Goal: Information Seeking & Learning: Learn about a topic

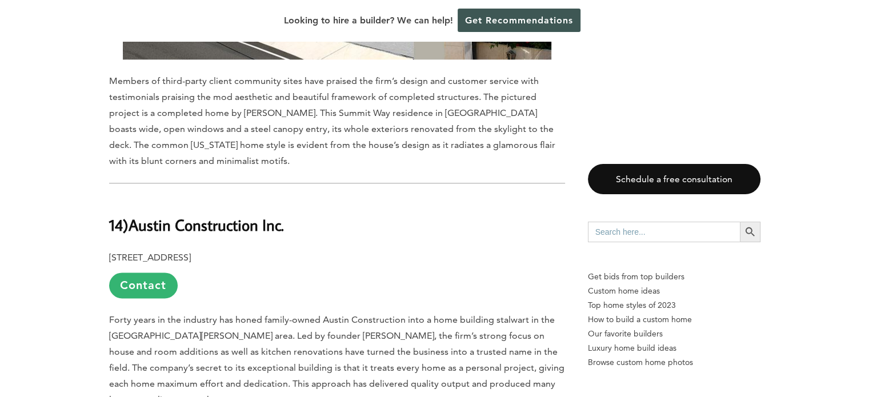
scroll to position [1371, 0]
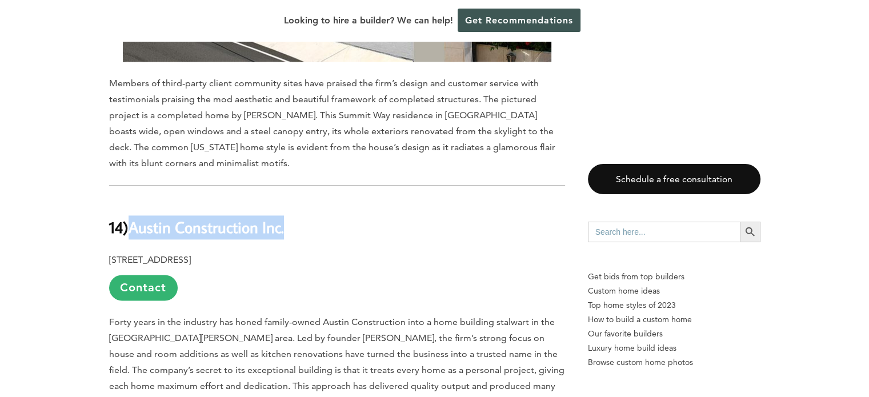
drag, startPoint x: 293, startPoint y: 187, endPoint x: 135, endPoint y: 187, distance: 158.2
click at [135, 199] on h2 "14) Austin Construction Inc." at bounding box center [337, 218] width 456 height 39
copy b "Austin Construction Inc."
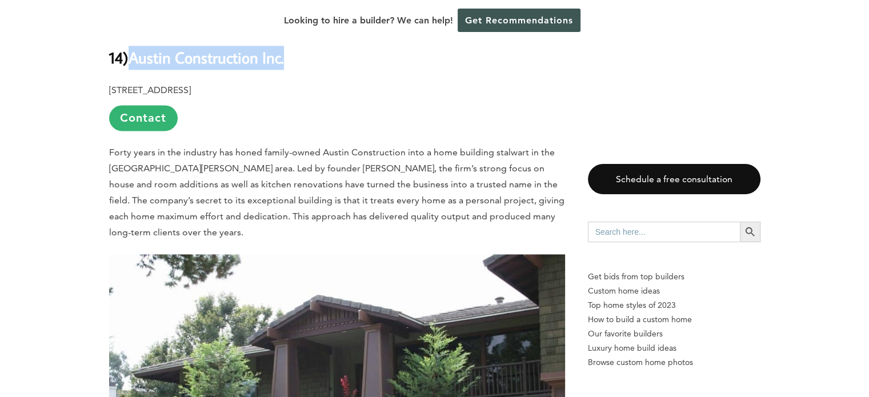
scroll to position [1656, 0]
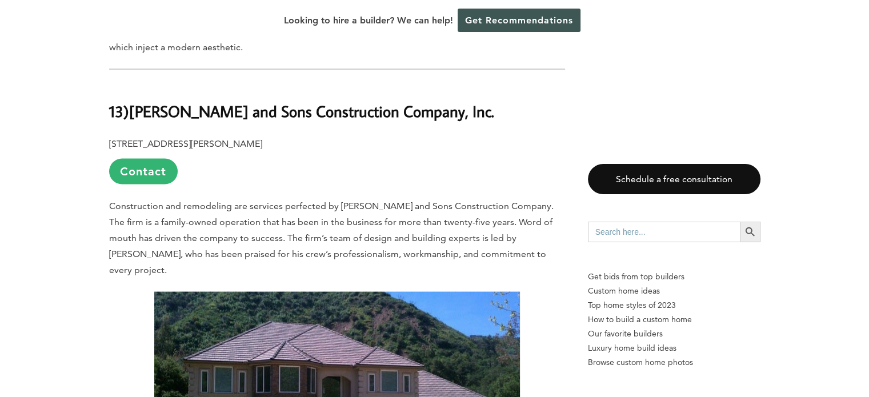
scroll to position [2113, 0]
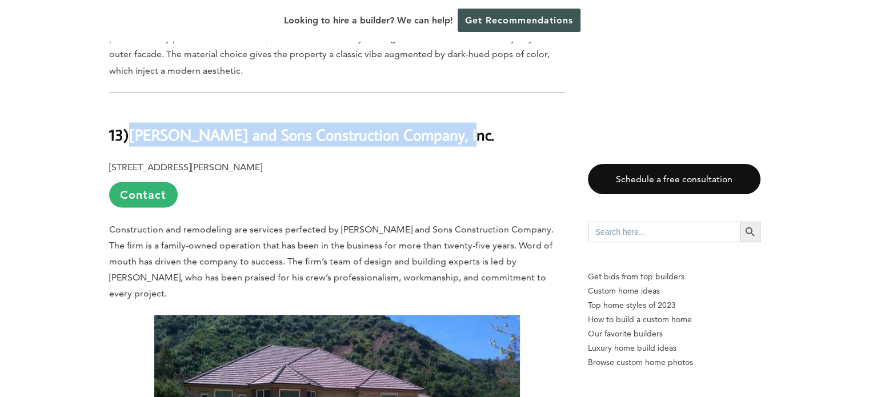
drag, startPoint x: 415, startPoint y: 82, endPoint x: 134, endPoint y: 82, distance: 280.4
click at [134, 106] on h2 "13) Nicolaisen and Sons Construction Company, Inc." at bounding box center [337, 125] width 456 height 39
copy b "Nicolaisen and Sons Construction Company, Inc."
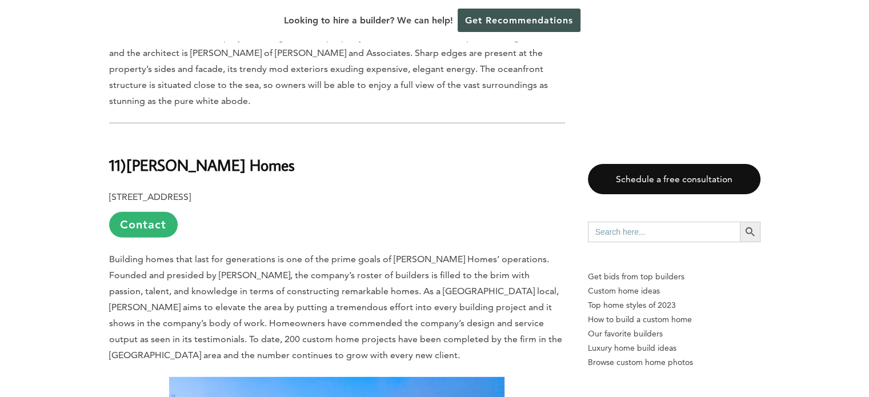
scroll to position [3256, 0]
drag, startPoint x: 233, startPoint y: 67, endPoint x: 133, endPoint y: 66, distance: 100.5
click at [133, 138] on h2 "11) Reuter Homes" at bounding box center [337, 157] width 456 height 39
copy b "Reuter Homes"
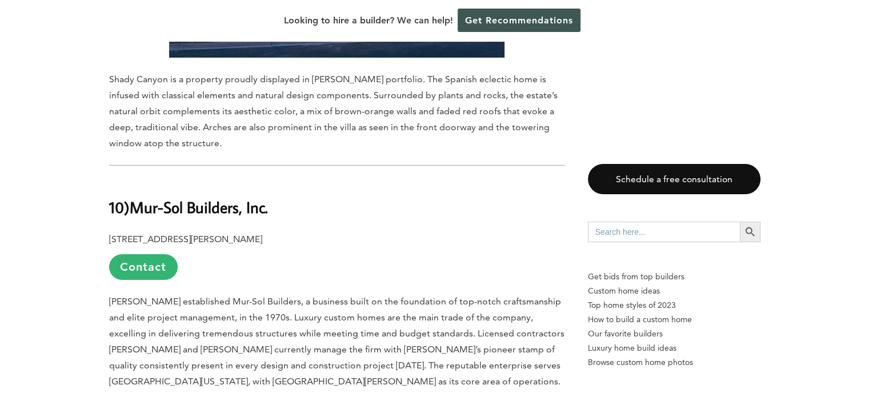
scroll to position [3827, 0]
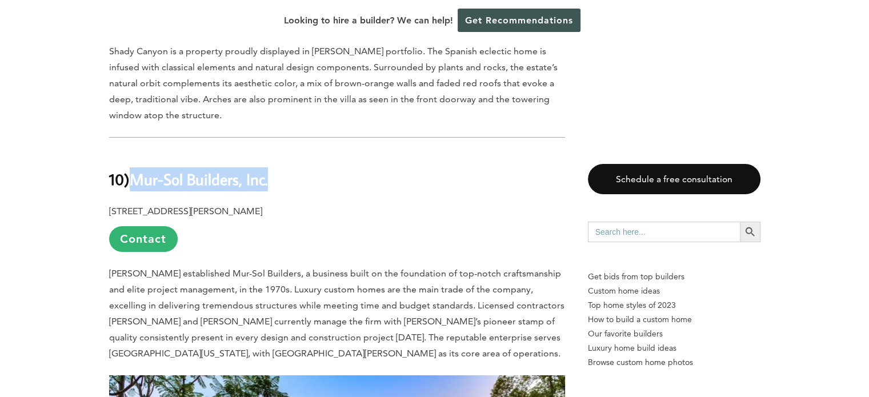
drag, startPoint x: 279, startPoint y: 74, endPoint x: 132, endPoint y: 70, distance: 146.8
click at [132, 151] on h2 "10) Mur-Sol Builders, Inc." at bounding box center [337, 170] width 456 height 39
copy b "Mur-Sol Builders, Inc."
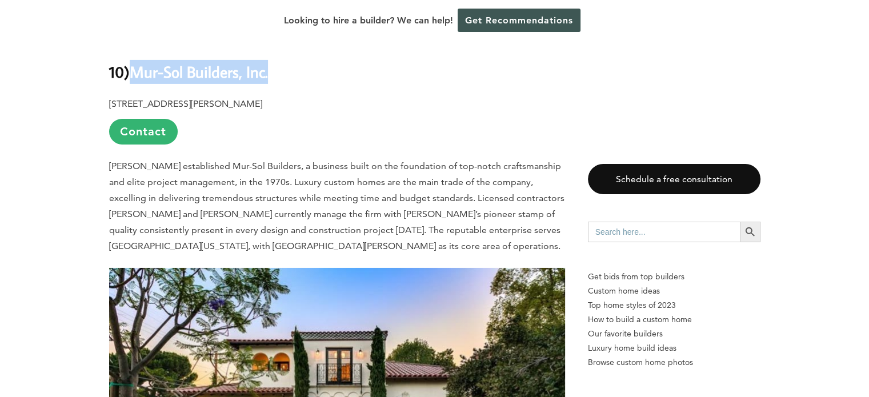
scroll to position [3941, 0]
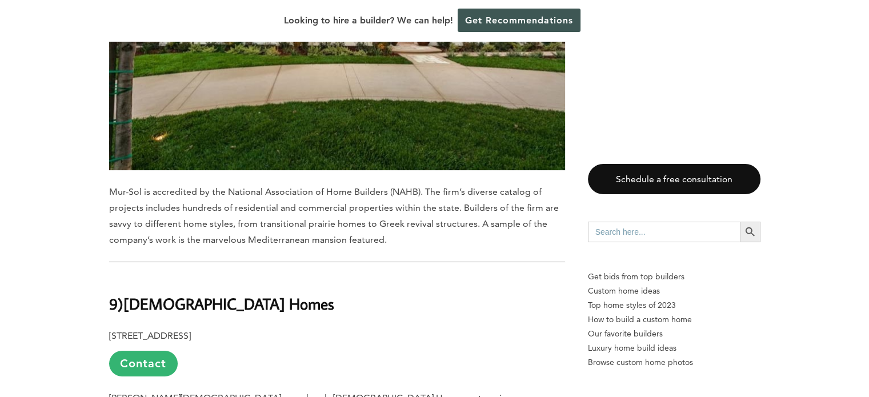
scroll to position [4455, 0]
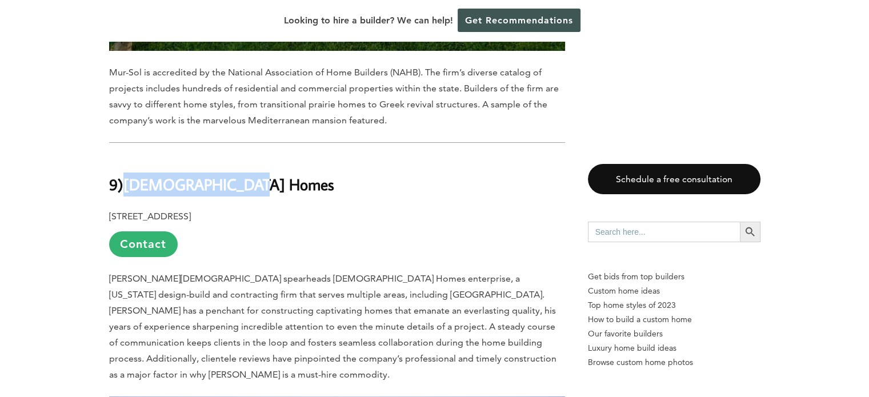
drag, startPoint x: 244, startPoint y: 82, endPoint x: 126, endPoint y: 78, distance: 118.3
click at [126, 156] on h2 "9) Christiano Homes" at bounding box center [337, 175] width 456 height 39
copy b "Christiano Homes"
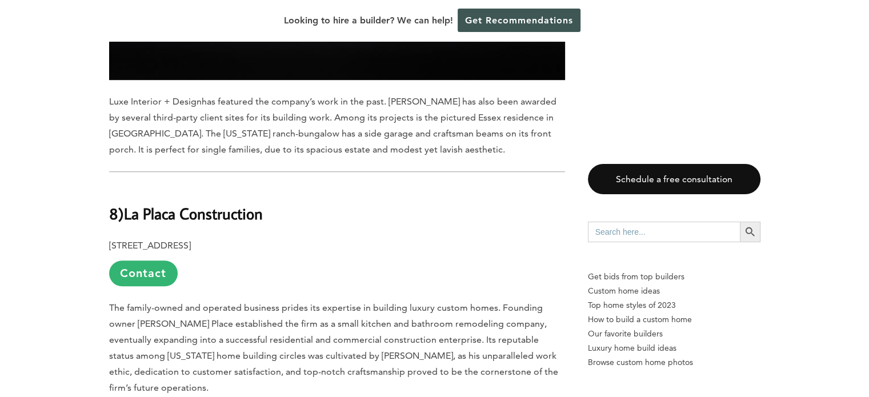
scroll to position [5083, 0]
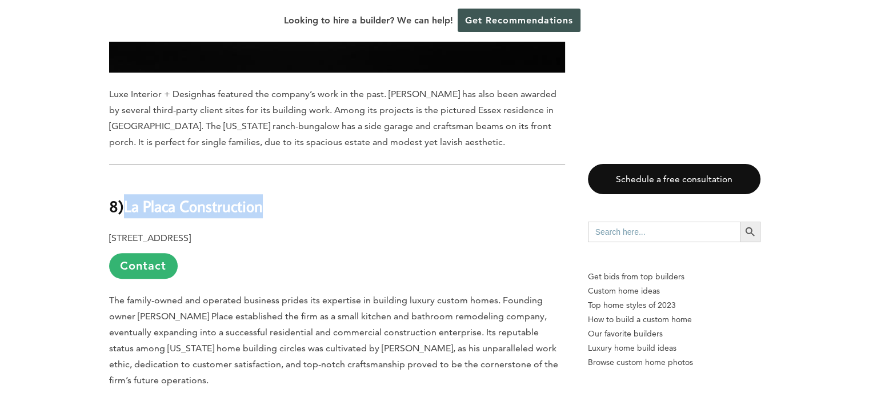
drag, startPoint x: 274, startPoint y: 89, endPoint x: 131, endPoint y: 83, distance: 143.5
click at [131, 178] on h2 "8) La Placa Construction" at bounding box center [337, 197] width 456 height 39
copy b "La Placa Construction"
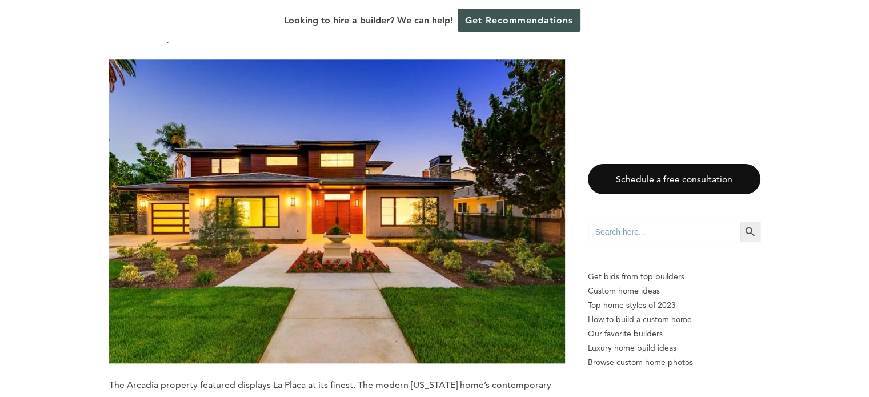
scroll to position [5712, 0]
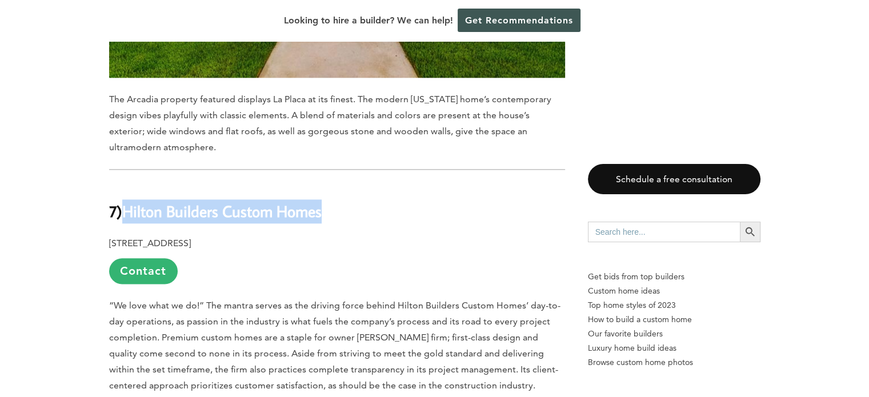
drag, startPoint x: 343, startPoint y: 89, endPoint x: 127, endPoint y: 90, distance: 215.9
click at [127, 183] on h2 "7) Hilton Builders Custom Homes" at bounding box center [337, 202] width 456 height 39
copy b "Hilton Builders Custom Homes"
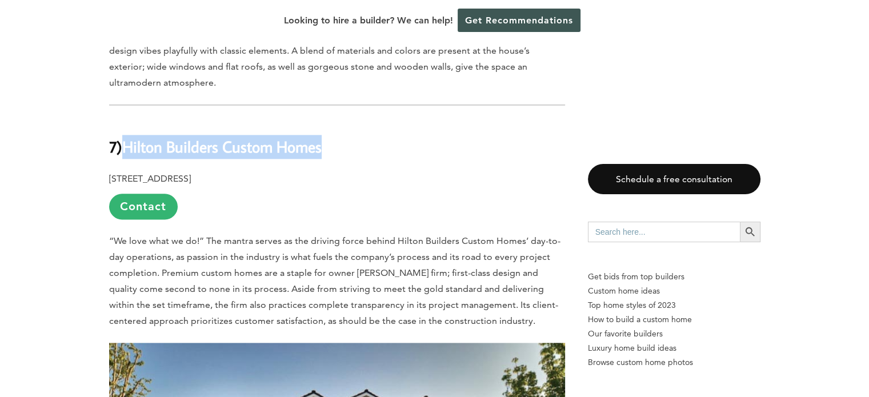
scroll to position [5769, 0]
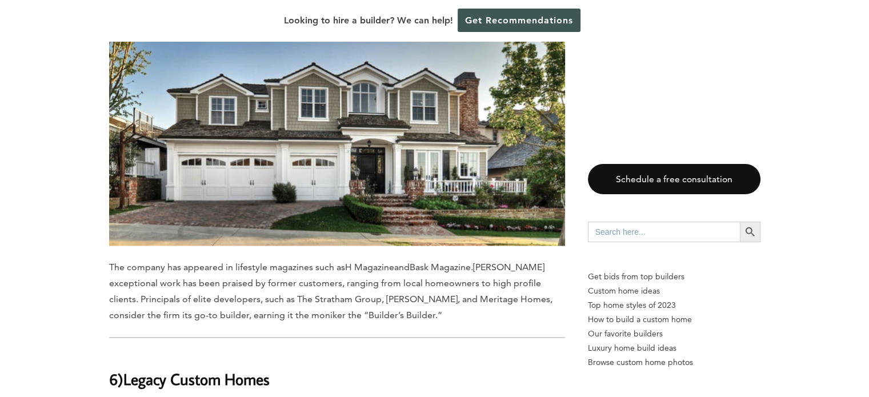
scroll to position [6169, 0]
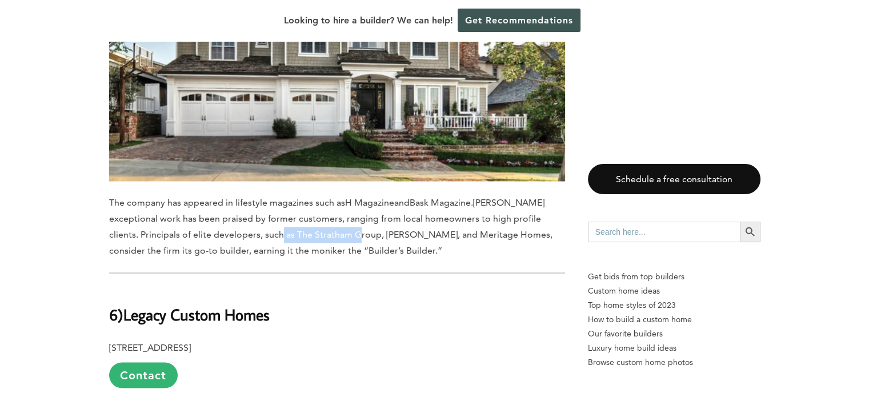
drag, startPoint x: 305, startPoint y: 110, endPoint x: 224, endPoint y: 114, distance: 81.2
click at [224, 197] on span "Hilton’s exceptional work has been praised by former customers, ranging from lo…" at bounding box center [330, 226] width 443 height 59
copy span "The Stratham Group"
click at [440, 197] on span "Hilton’s exceptional work has been praised by former customers, ranging from lo…" at bounding box center [330, 226] width 443 height 59
click at [89, 303] on div "Last updated on May 27th, 2024 at 11:01 am The Southern California town of Oran…" at bounding box center [434, 34] width 869 height 11142
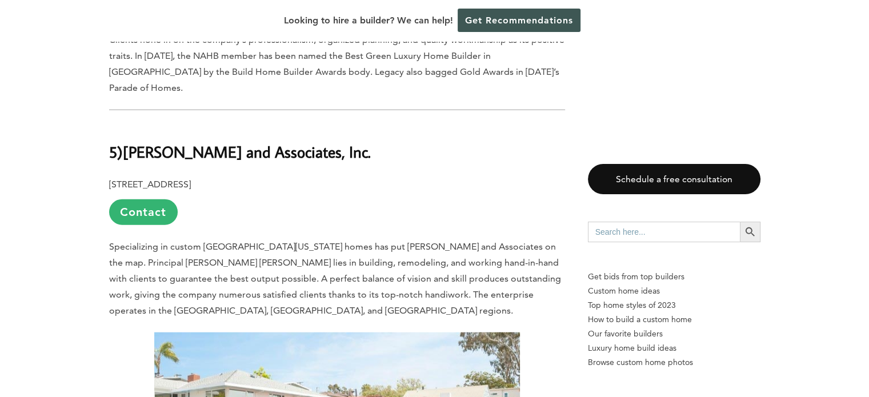
scroll to position [6911, 0]
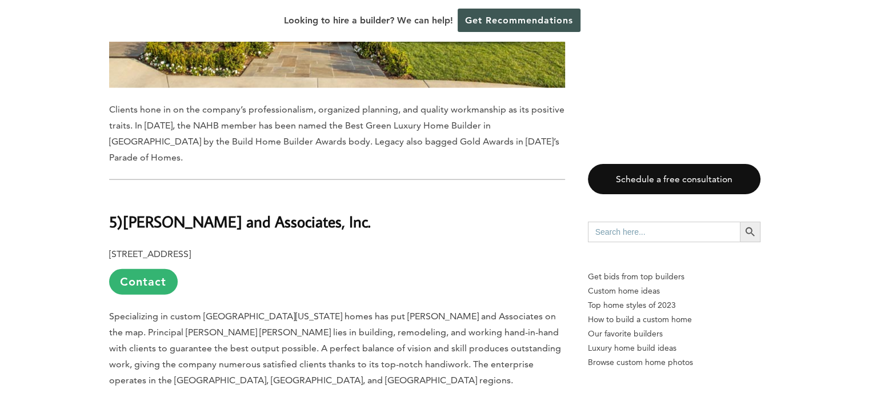
drag, startPoint x: 327, startPoint y: 87, endPoint x: 126, endPoint y: 92, distance: 201.1
click at [126, 194] on h2 "5) Andrew Williams and Associates, Inc." at bounding box center [337, 213] width 456 height 39
copy b "Andrew Williams and Associates, Inc."
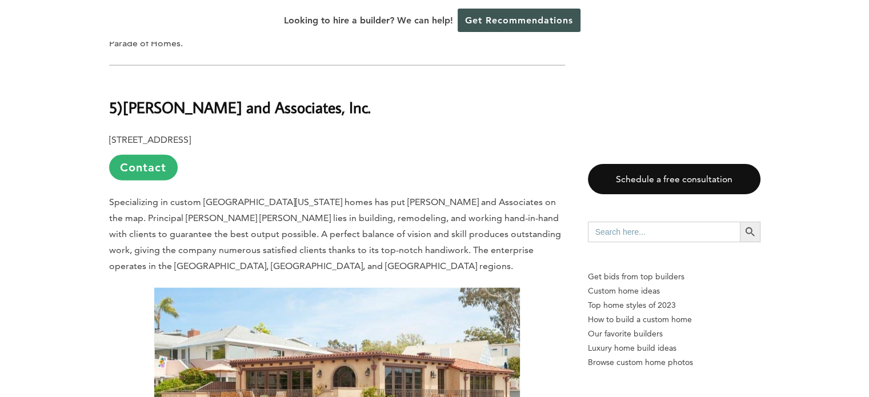
scroll to position [7082, 0]
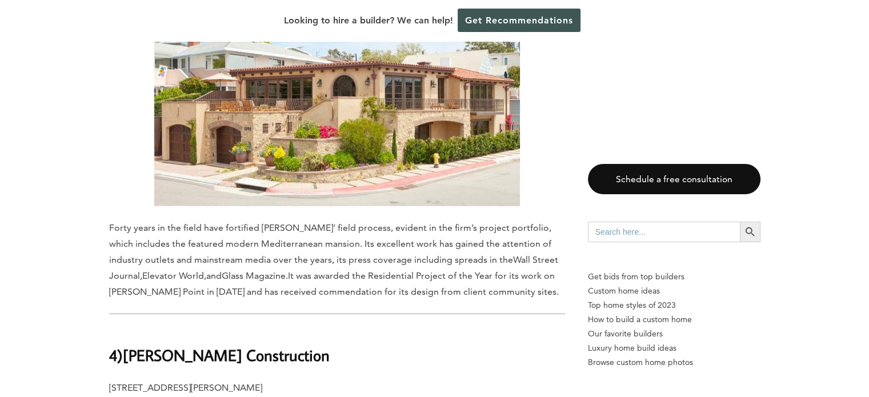
scroll to position [7368, 0]
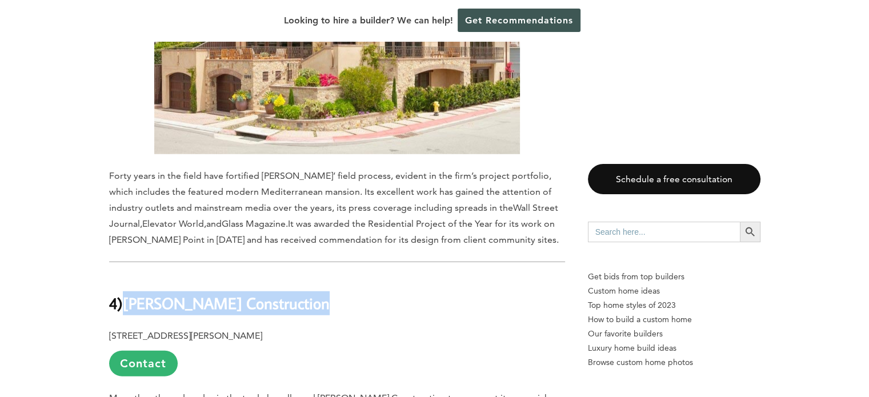
drag, startPoint x: 314, startPoint y: 168, endPoint x: 130, endPoint y: 166, distance: 183.9
click at [130, 276] on h2 "4) Corbin Reeves Construction" at bounding box center [337, 295] width 456 height 39
copy b "Corbin Reeves Construction"
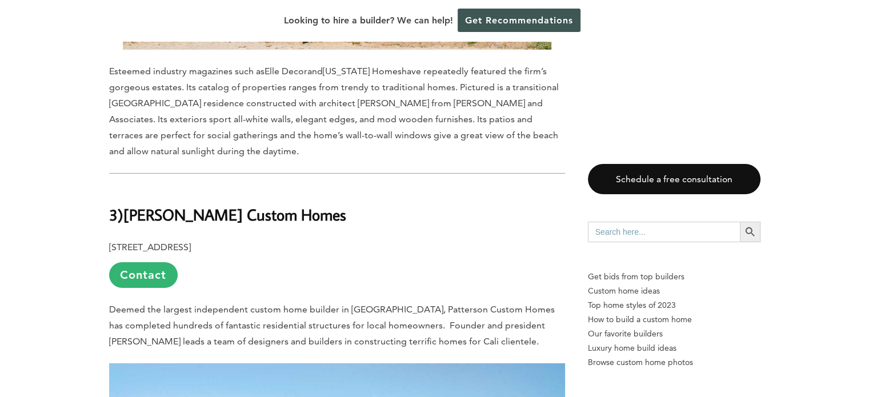
scroll to position [8110, 0]
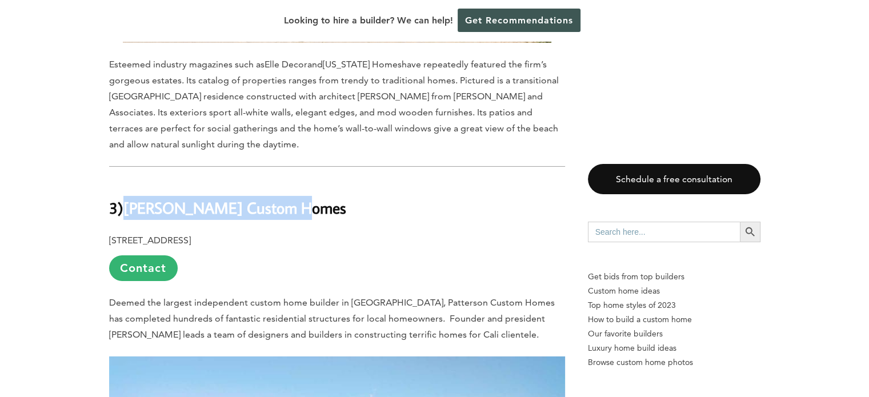
drag, startPoint x: 298, startPoint y: 73, endPoint x: 126, endPoint y: 70, distance: 171.9
click at [126, 180] on h2 "3) Patterson Custom Homes" at bounding box center [337, 199] width 456 height 39
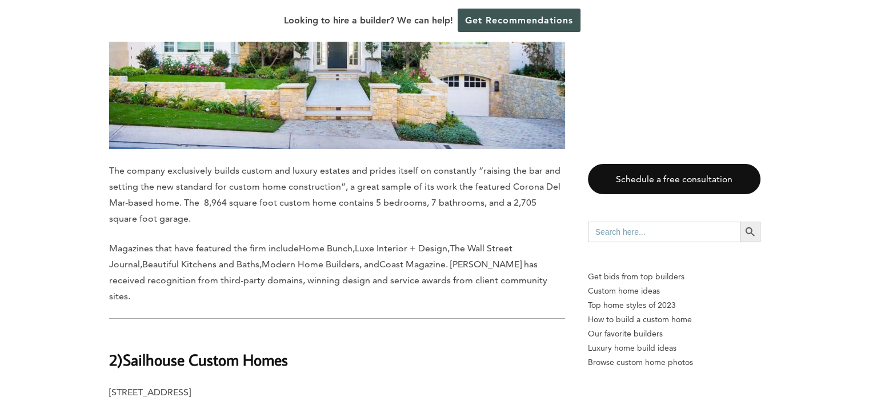
scroll to position [8624, 0]
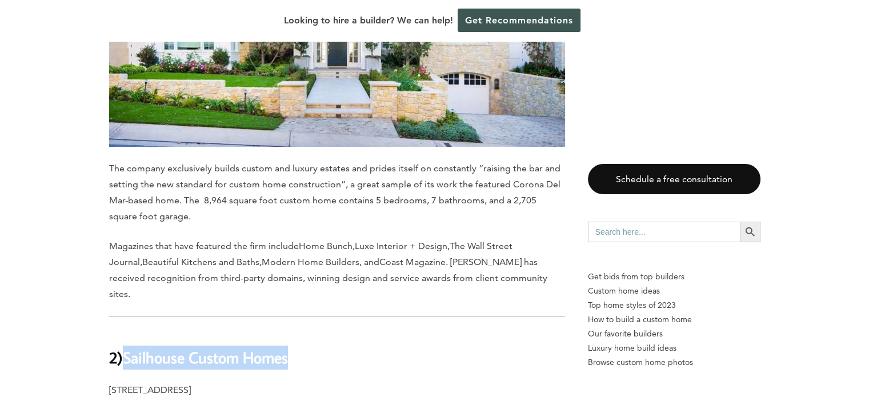
drag, startPoint x: 308, startPoint y: 206, endPoint x: 126, endPoint y: 205, distance: 182.2
click at [126, 330] on h2 "2) Sailhouse Custom Homes" at bounding box center [337, 349] width 456 height 39
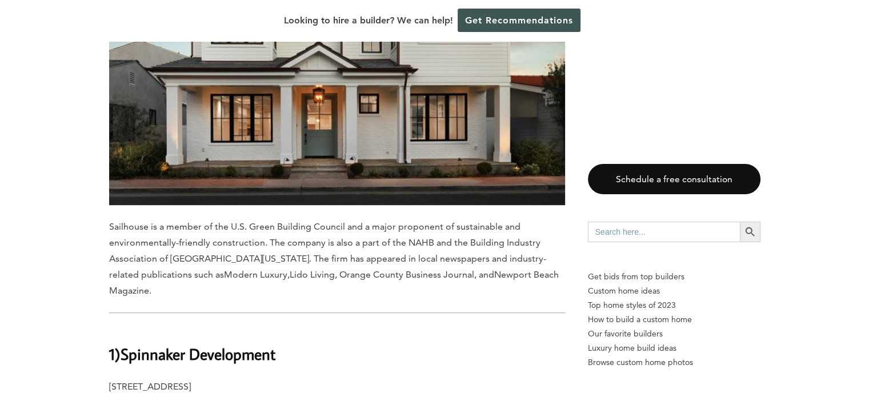
scroll to position [9310, 0]
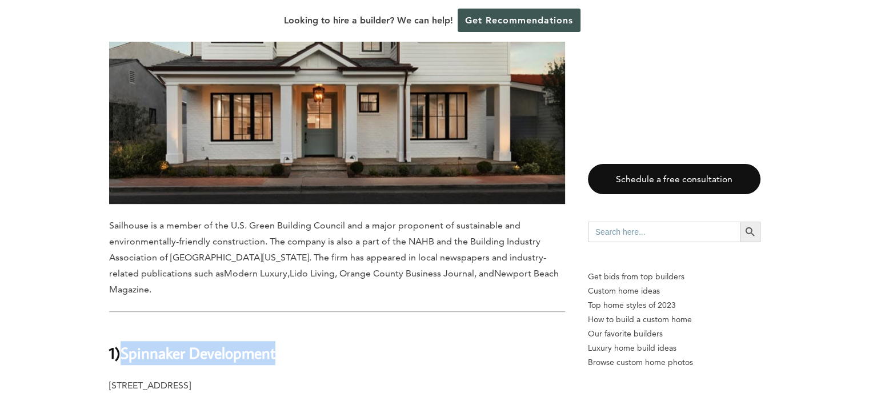
drag, startPoint x: 281, startPoint y: 202, endPoint x: 123, endPoint y: 200, distance: 158.2
click at [123, 326] on h2 "1) Spinnaker Development" at bounding box center [337, 345] width 456 height 39
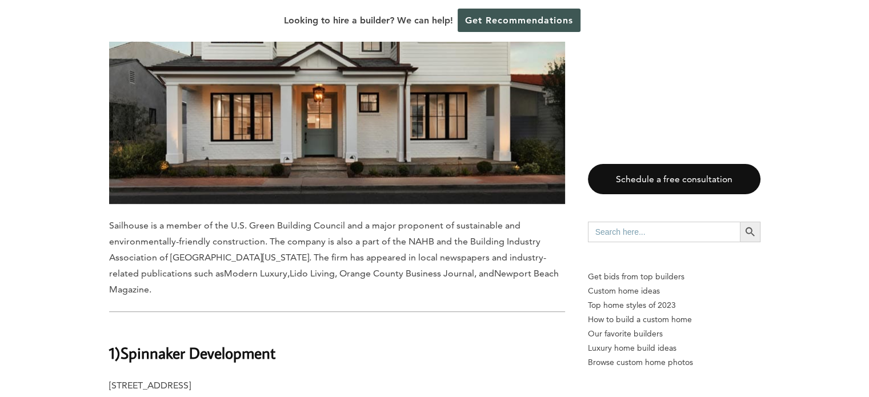
click at [329, 378] on p "428 32nd St Newport Beach, CA 92663 Contact" at bounding box center [337, 402] width 456 height 49
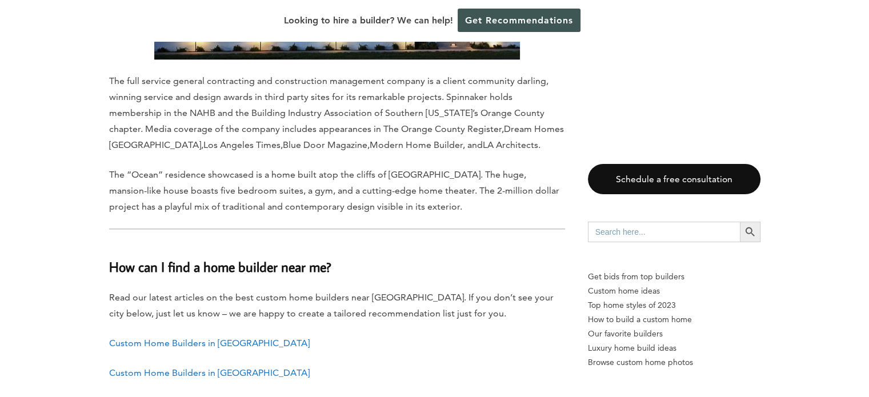
scroll to position [10052, 0]
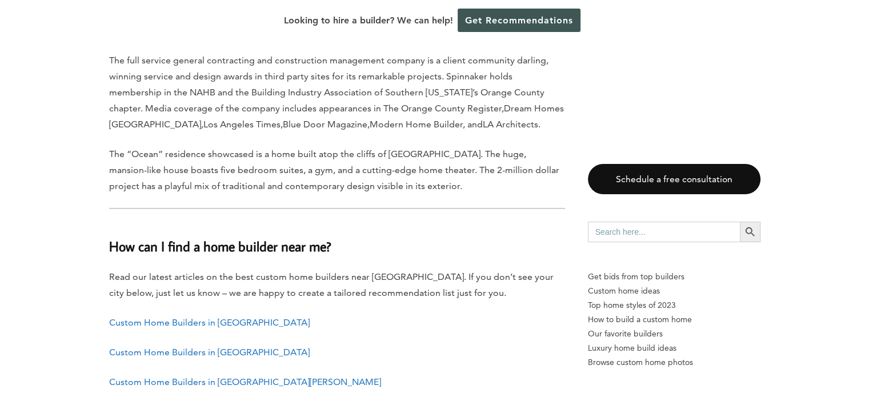
click at [163, 376] on link "Custom Home Builders in [GEOGRAPHIC_DATA][PERSON_NAME]" at bounding box center [245, 381] width 272 height 11
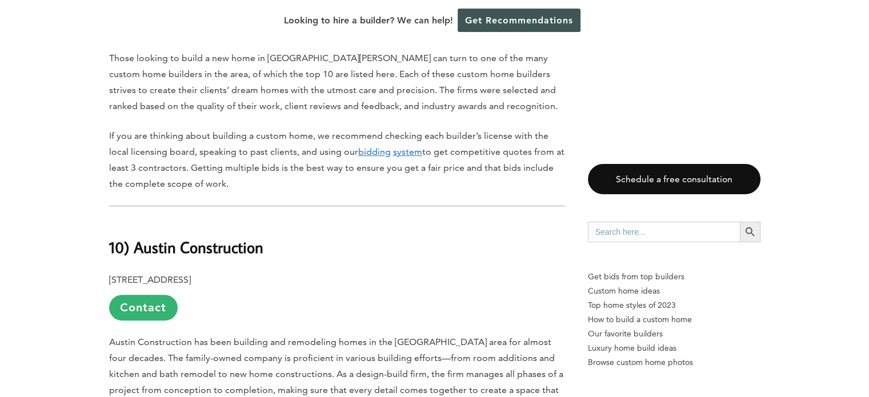
scroll to position [800, 0]
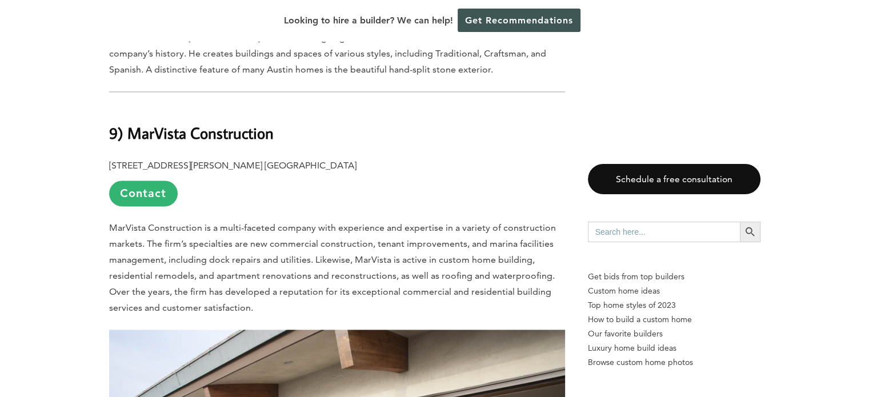
scroll to position [1485, 0]
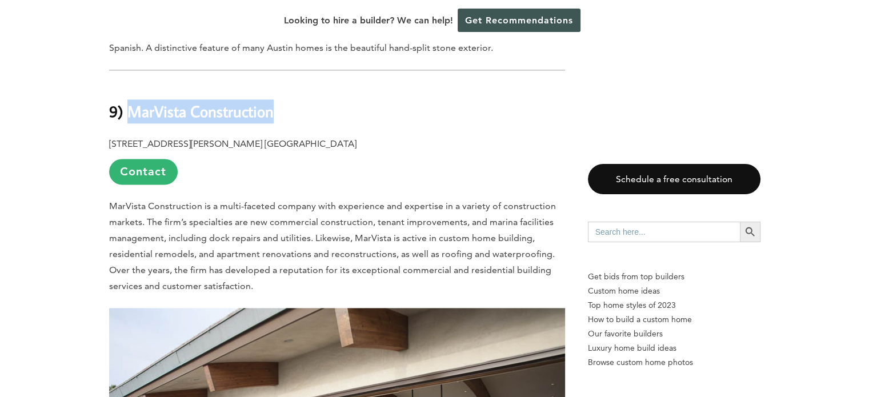
drag, startPoint x: 272, startPoint y: 73, endPoint x: 129, endPoint y: 69, distance: 142.9
click at [129, 101] on b "9) MarVista Construction" at bounding box center [191, 111] width 164 height 20
copy b "MarVista Construction"
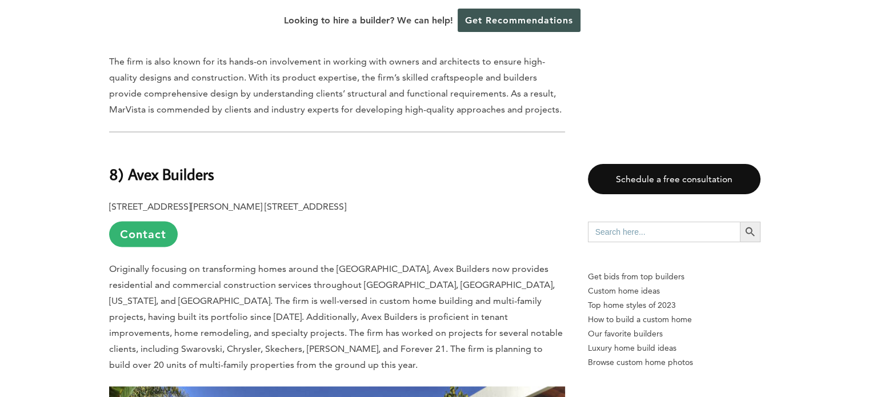
scroll to position [2113, 0]
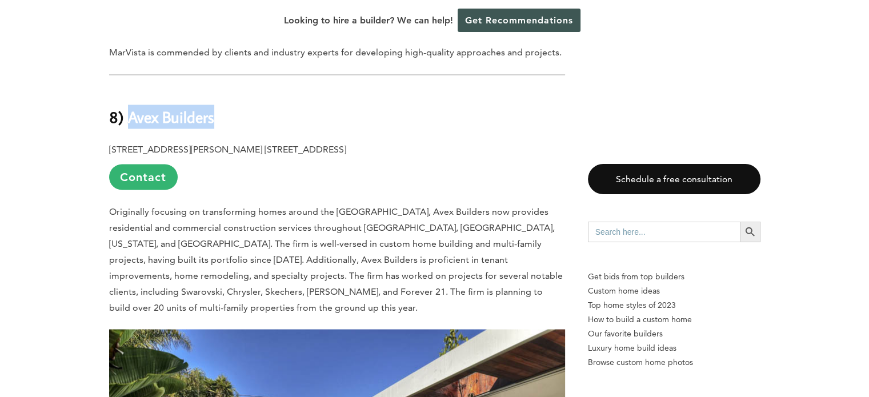
drag, startPoint x: 192, startPoint y: 73, endPoint x: 128, endPoint y: 74, distance: 64.0
click at [128, 89] on h2 "8) Avex Builders" at bounding box center [337, 108] width 456 height 39
copy b "Avex Builders"
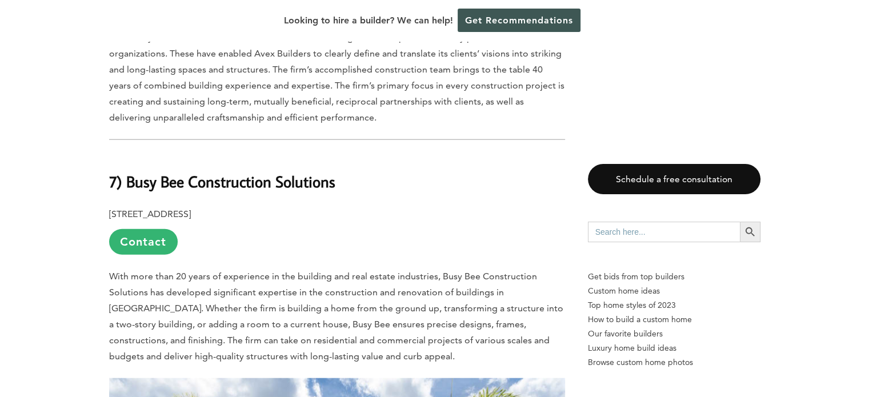
scroll to position [2742, 0]
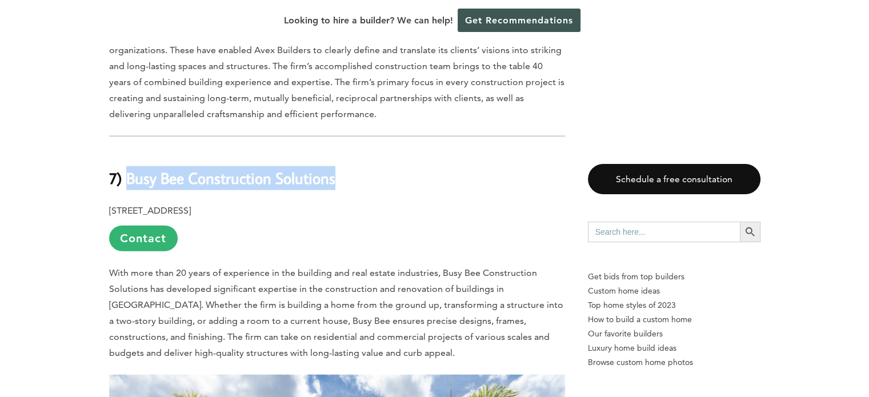
drag, startPoint x: 345, startPoint y: 136, endPoint x: 127, endPoint y: 134, distance: 218.2
click at [127, 150] on h2 "7) Busy Bee Construction Solutions" at bounding box center [337, 169] width 456 height 39
copy b "Busy Bee Construction Solutions"
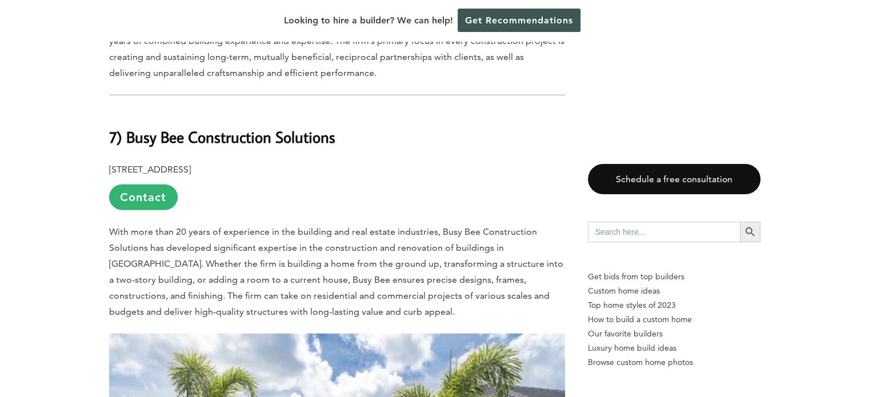
scroll to position [2913, 0]
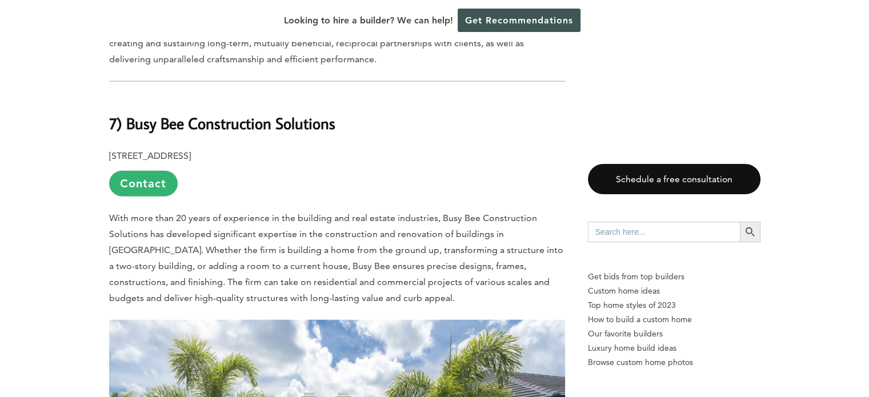
scroll to position [2742, 0]
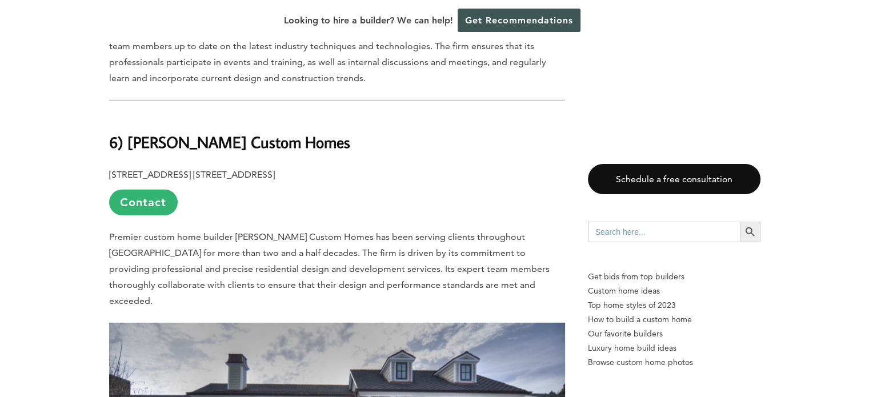
scroll to position [3427, 0]
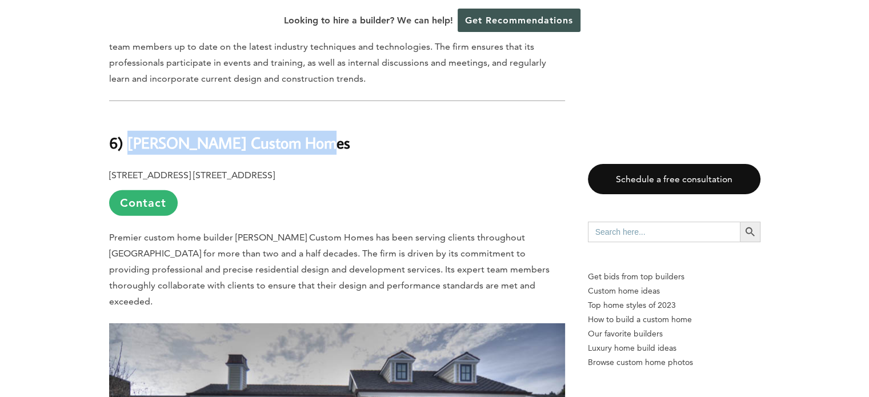
drag, startPoint x: 240, startPoint y: 105, endPoint x: 127, endPoint y: 101, distance: 113.1
click at [127, 115] on h2 "6) James David Custom Homes" at bounding box center [337, 134] width 456 height 39
copy b "James David Custom Homes"
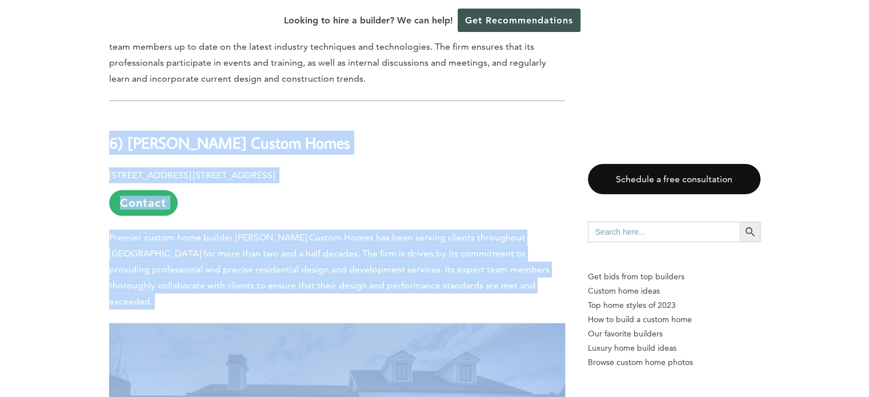
drag, startPoint x: 103, startPoint y: 107, endPoint x: 94, endPoint y: 251, distance: 144.2
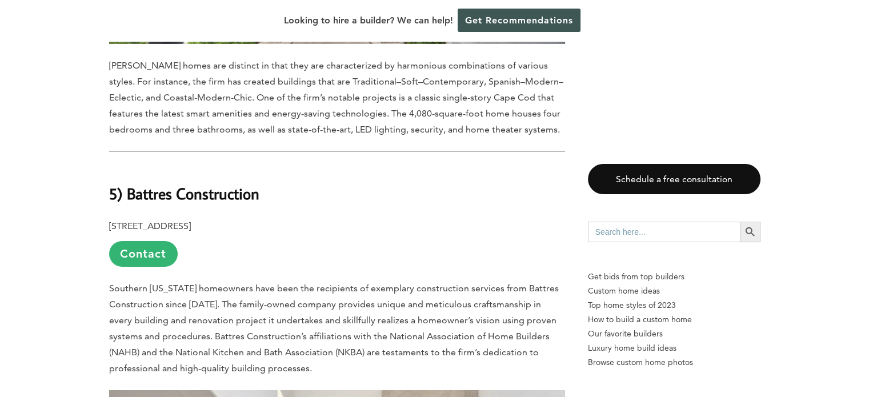
scroll to position [3998, 0]
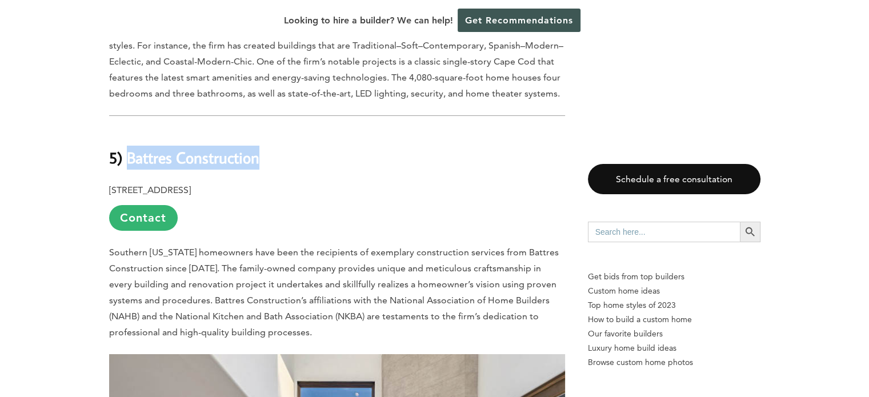
drag, startPoint x: 251, startPoint y: 99, endPoint x: 129, endPoint y: 98, distance: 121.7
click at [129, 130] on h2 "5) Battres Construction" at bounding box center [337, 149] width 456 height 39
copy b "Battres Construction"
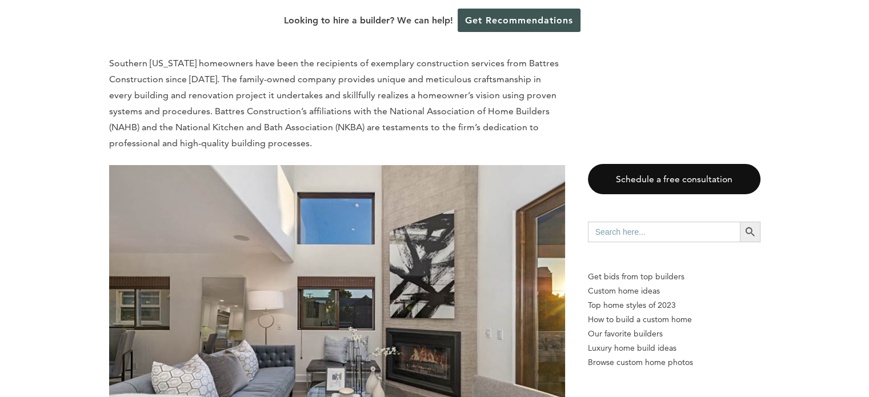
scroll to position [4227, 0]
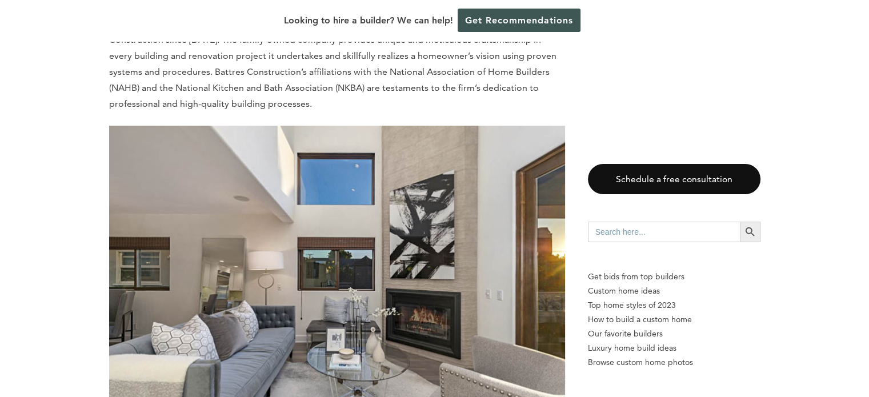
click at [56, 258] on div "Last updated on May 27th, 2024 at 01:48 pm Santa Ana is a captivating city loca…" at bounding box center [434, 372] width 869 height 7981
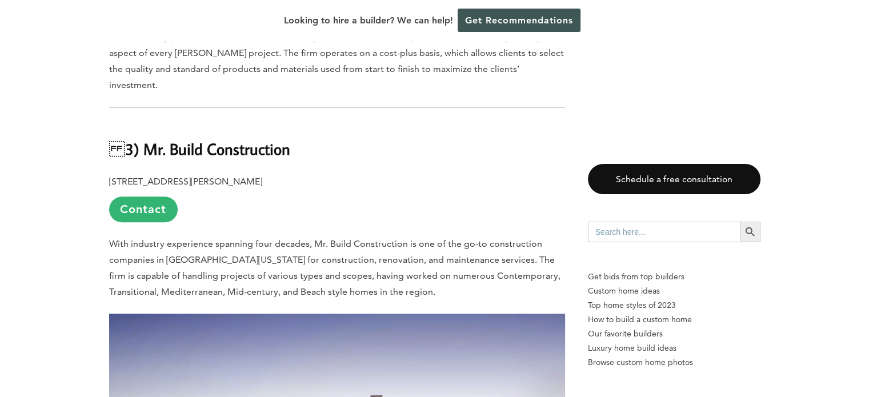
scroll to position [5312, 0]
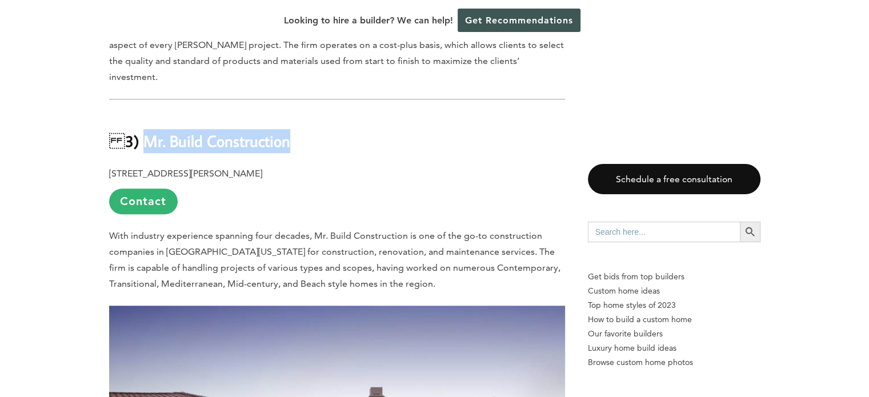
drag, startPoint x: 292, startPoint y: 75, endPoint x: 140, endPoint y: 69, distance: 152.6
click at [140, 113] on h2 "3) Mr. Build Construction" at bounding box center [337, 132] width 456 height 39
copy b "Mr. Build Construction"
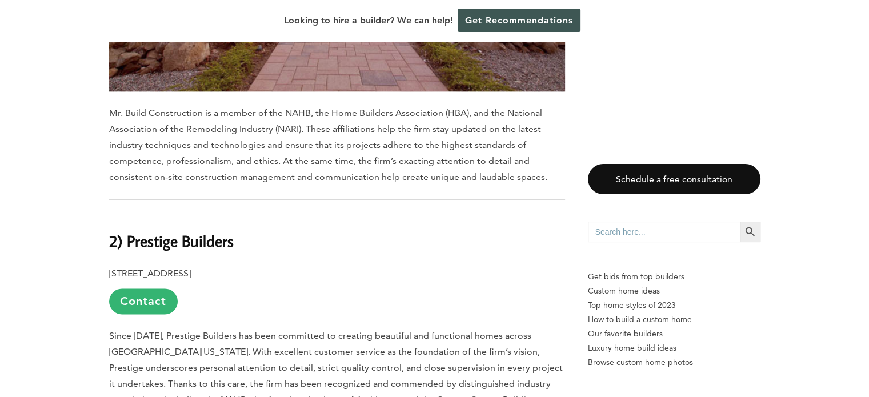
scroll to position [5826, 0]
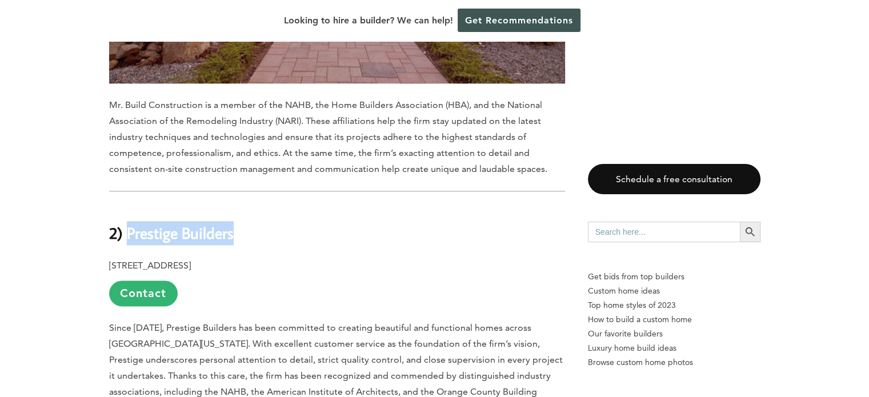
drag, startPoint x: 232, startPoint y: 158, endPoint x: 128, endPoint y: 160, distance: 104.5
click at [128, 223] on b "2) Prestige Builders" at bounding box center [171, 233] width 125 height 20
copy b "Prestige Builders"
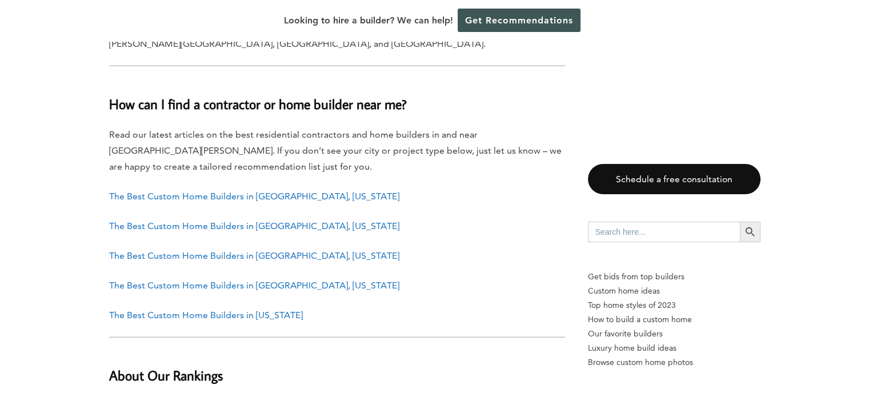
scroll to position [7197, 0]
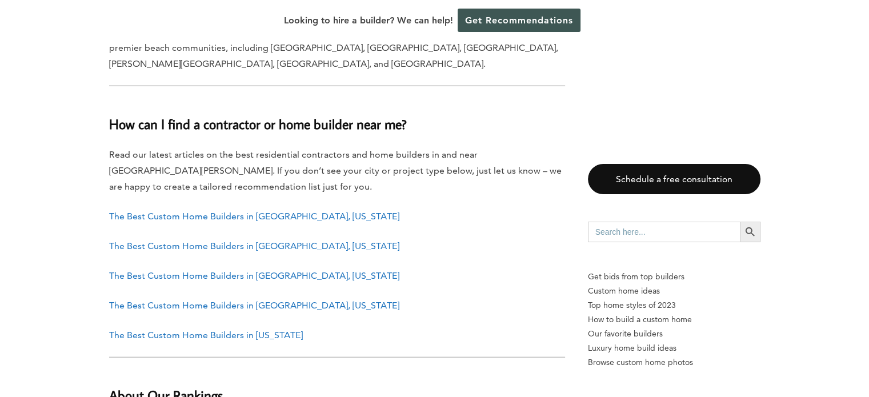
click at [305, 240] on link "The Best Custom Home Builders in [GEOGRAPHIC_DATA], [US_STATE]" at bounding box center [254, 245] width 290 height 11
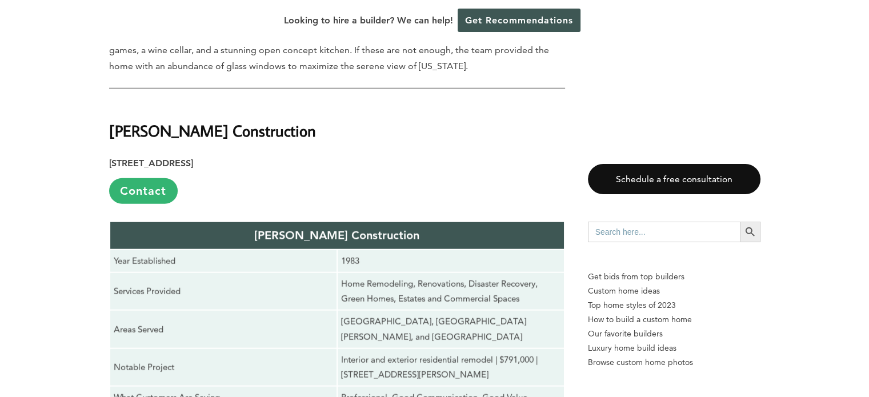
scroll to position [2684, 0]
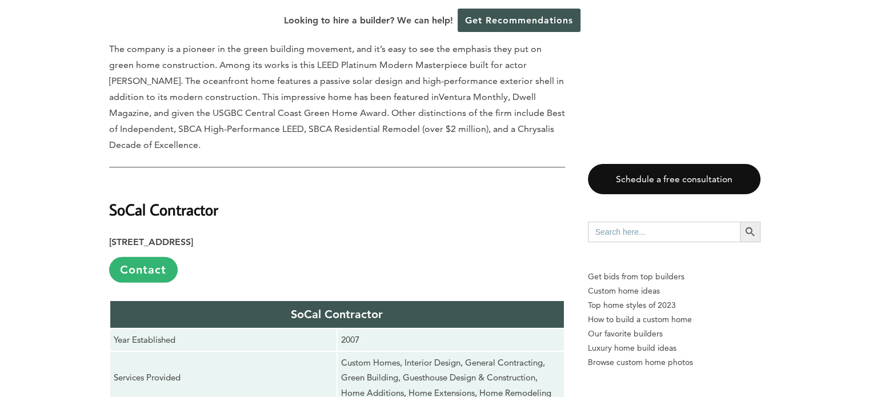
scroll to position [3427, 0]
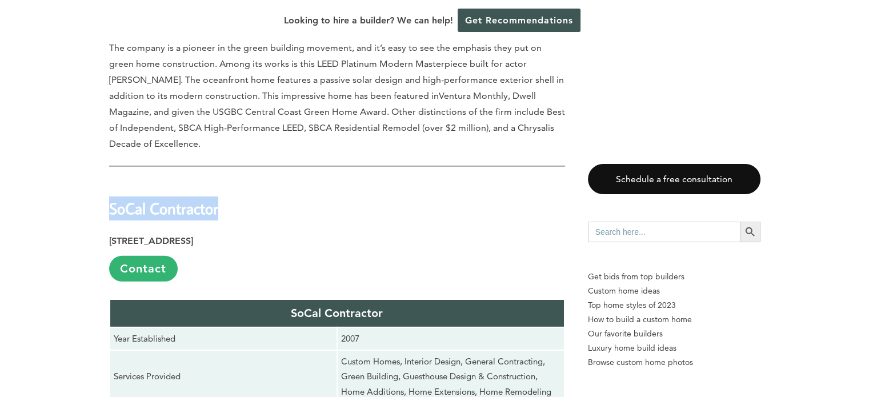
drag, startPoint x: 228, startPoint y: 87, endPoint x: 107, endPoint y: 82, distance: 121.2
copy strong "SoCal Contractor"
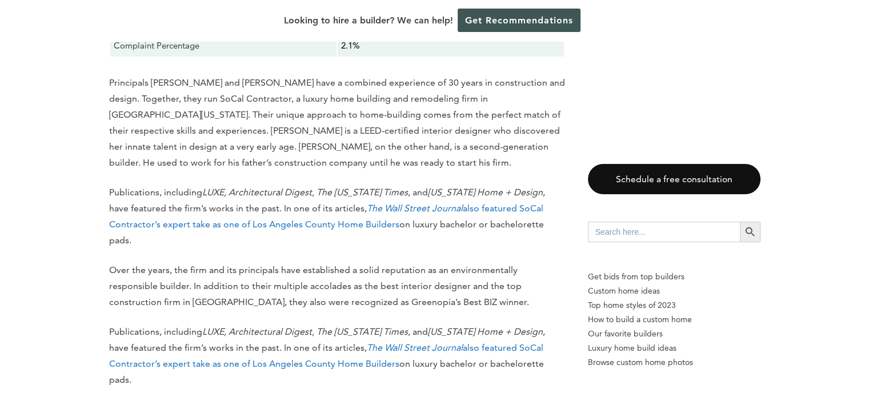
scroll to position [4284, 0]
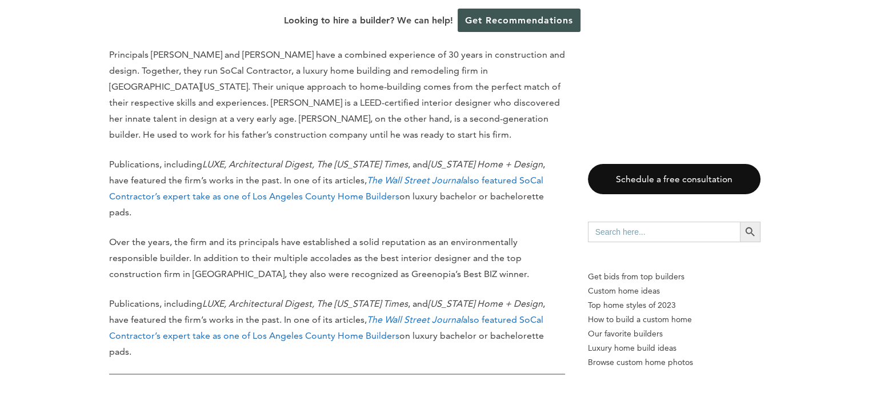
drag, startPoint x: 312, startPoint y: 114, endPoint x: 111, endPoint y: 117, distance: 200.5
copy strong "Tyler Development Corporation"
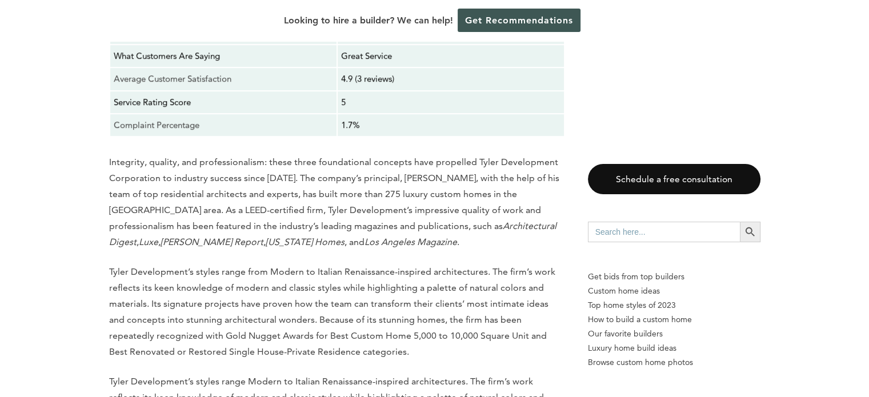
scroll to position [4912, 0]
drag, startPoint x: 121, startPoint y: 217, endPoint x: 109, endPoint y: 216, distance: 12.0
copy strong "Beachcraft"
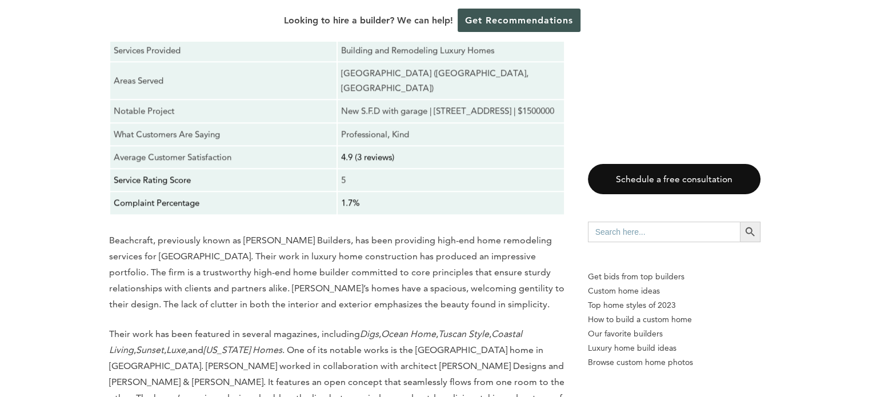
scroll to position [5540, 0]
drag, startPoint x: 180, startPoint y: 246, endPoint x: 106, endPoint y: 245, distance: 73.7
copy strong "Silicon Bay"
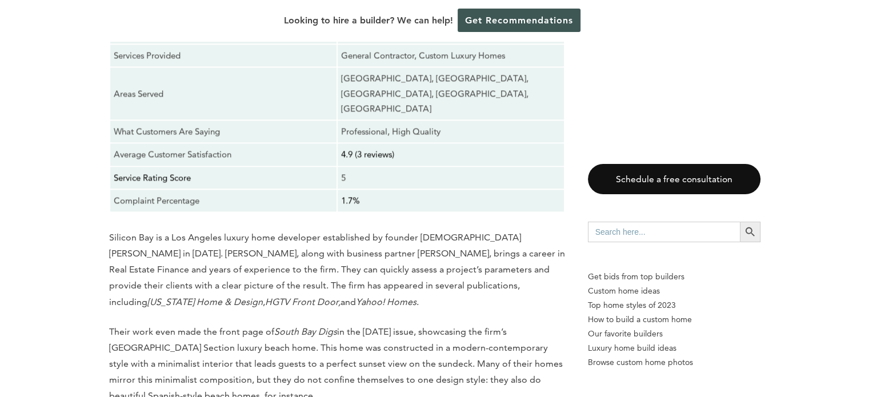
scroll to position [6226, 0]
drag, startPoint x: 241, startPoint y: 194, endPoint x: 111, endPoint y: 193, distance: 130.2
copy strong "[PERSON_NAME] Builders"
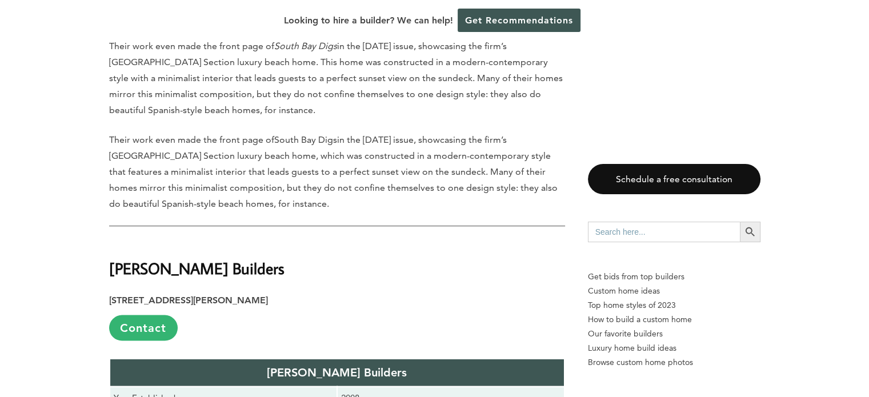
scroll to position [6511, 0]
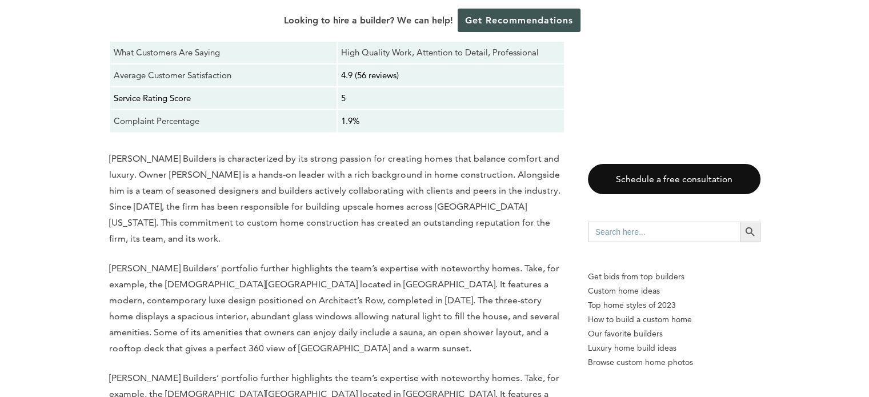
scroll to position [7025, 0]
drag, startPoint x: 250, startPoint y: 119, endPoint x: 105, endPoint y: 120, distance: 144.5
click at [105, 120] on div "Last updated on [DATE] 12:58 am Are you dreaming of building your custom home i…" at bounding box center [435, 256] width 688 height 13345
copy strong "[PERSON_NAME] Builders Group"
click at [67, 137] on div "Last updated on [DATE] 12:58 am Are you dreaming of building your custom home i…" at bounding box center [434, 256] width 869 height 13345
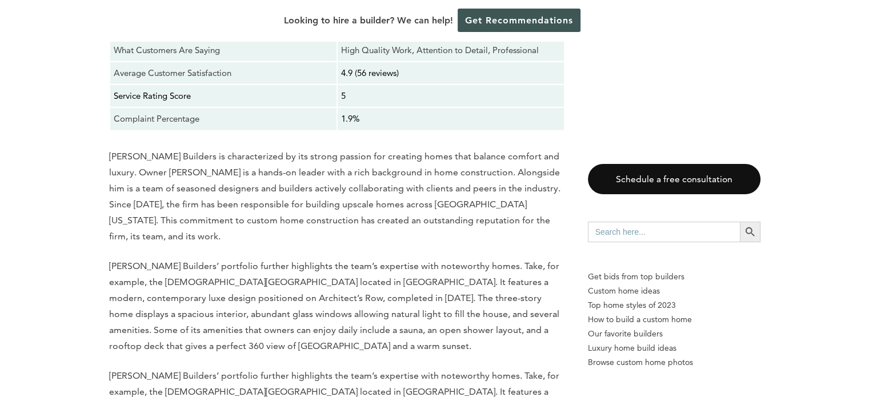
click at [66, 264] on div "Last updated on [DATE] 12:58 am Are you dreaming of building your custom home i…" at bounding box center [434, 256] width 869 height 13345
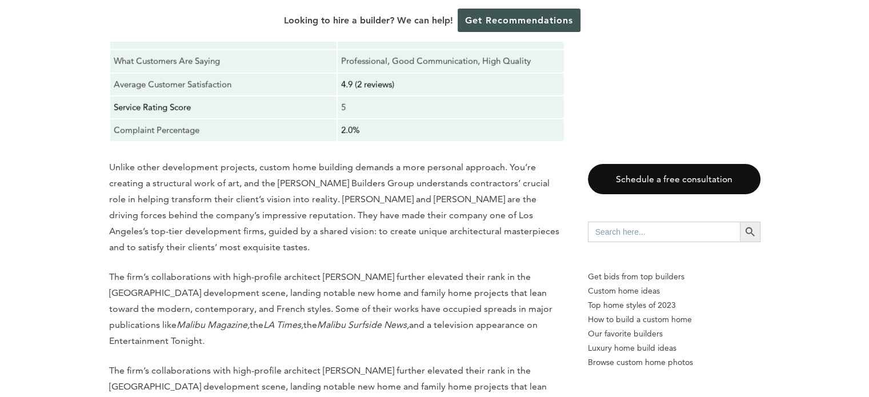
scroll to position [7711, 0]
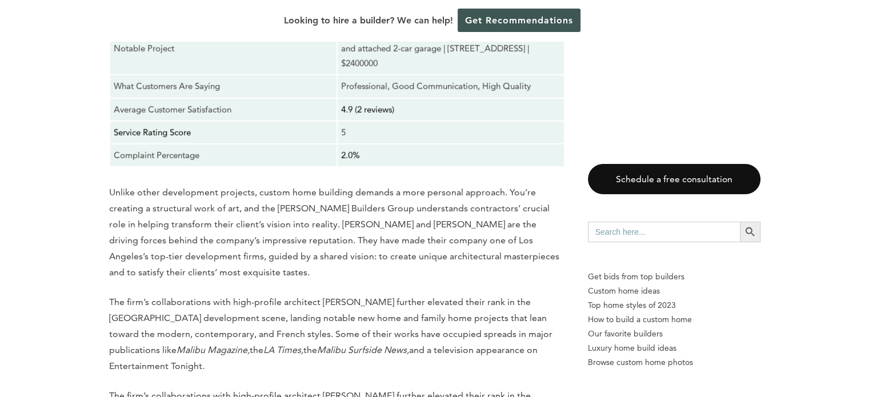
drag, startPoint x: 201, startPoint y: 83, endPoint x: 112, endPoint y: 91, distance: 89.5
copy strong "Mega Builders"
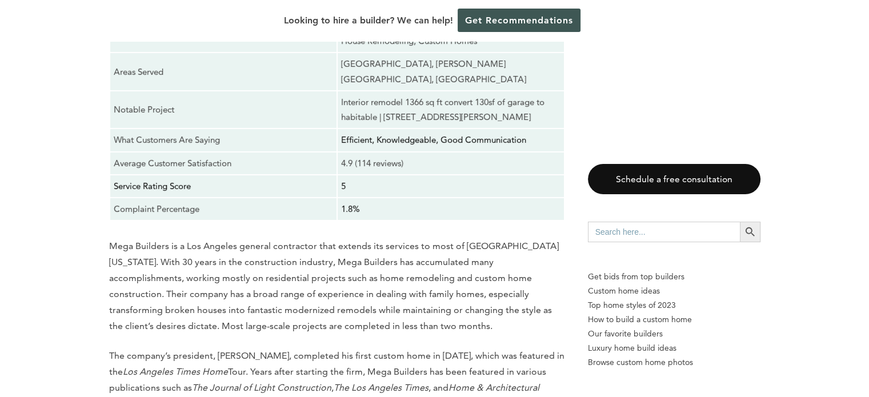
scroll to position [8396, 0]
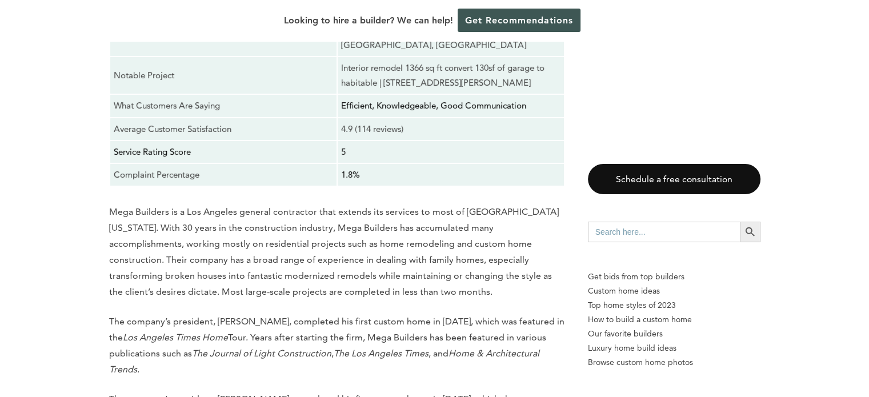
drag, startPoint x: 207, startPoint y: 70, endPoint x: 109, endPoint y: 73, distance: 98.3
copy strong "[PERSON_NAME] Builders Incorporated"
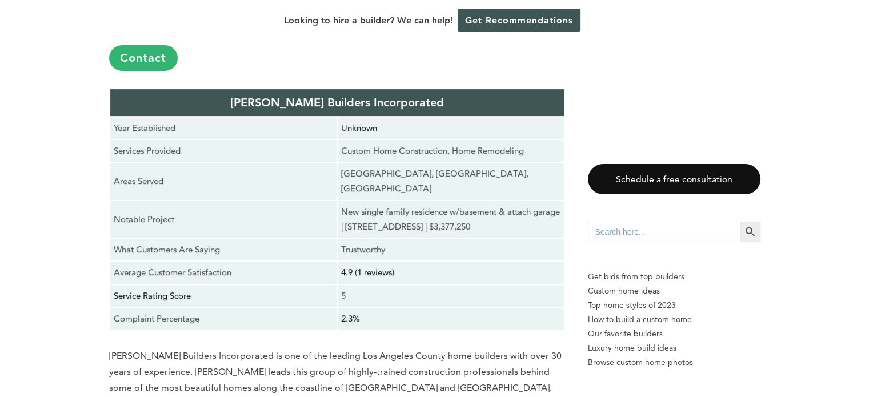
scroll to position [8967, 0]
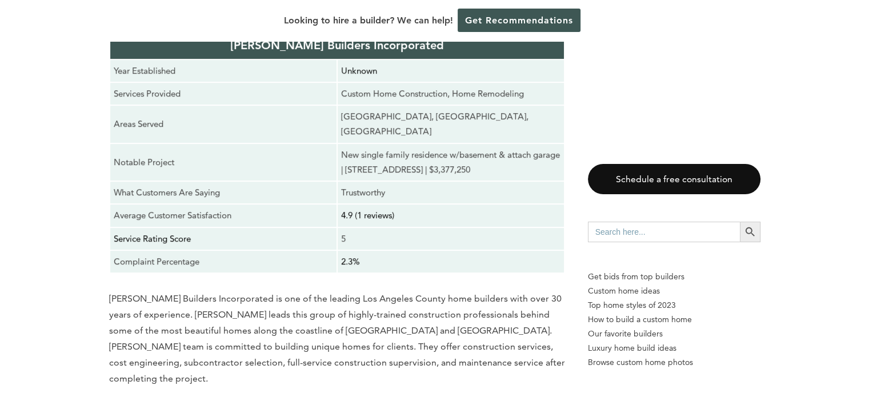
drag, startPoint x: 208, startPoint y: 137, endPoint x: 109, endPoint y: 135, distance: 99.4
copy strong "[PERSON_NAME] & Co. Construction"
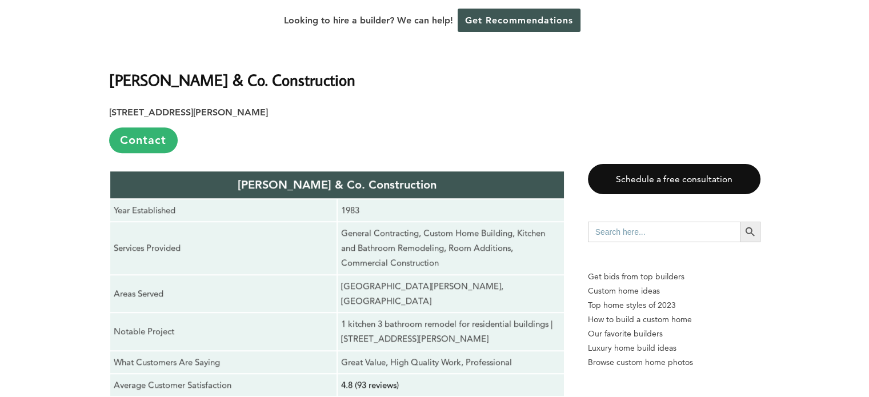
scroll to position [9538, 0]
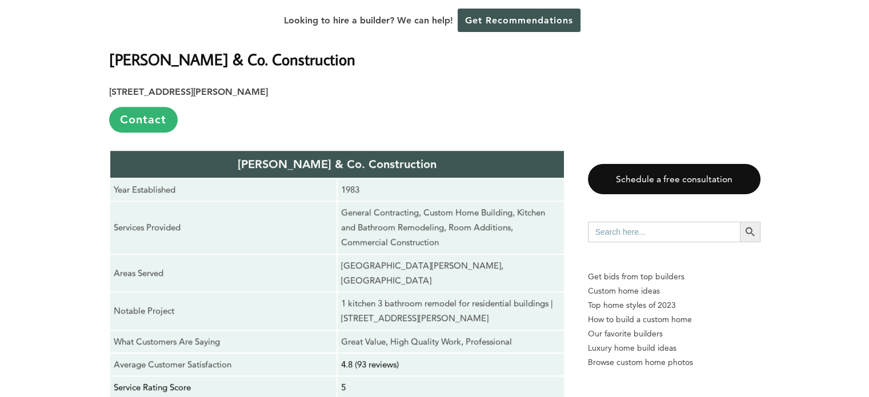
drag, startPoint x: 238, startPoint y: 203, endPoint x: 101, endPoint y: 207, distance: 136.6
copy strong "[PERSON_NAME] Construction"
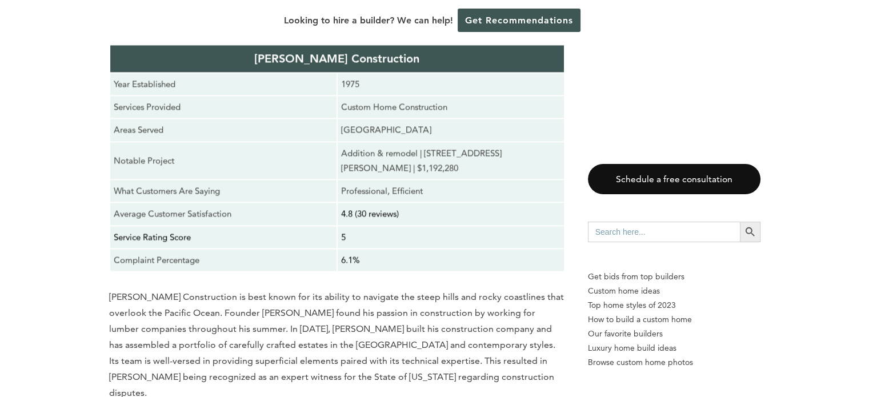
scroll to position [10338, 0]
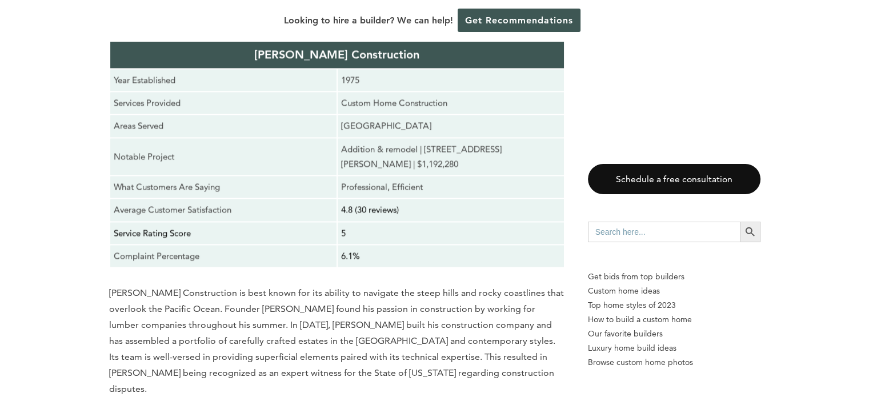
drag, startPoint x: 249, startPoint y: 109, endPoint x: 106, endPoint y: 110, distance: 143.4
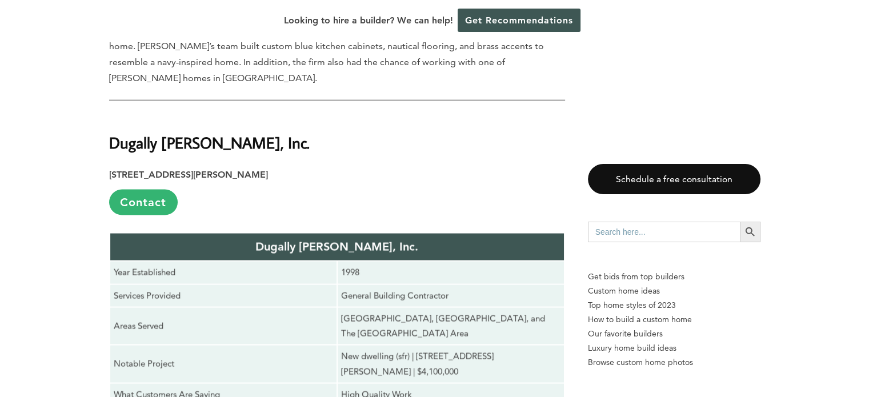
scroll to position [11023, 0]
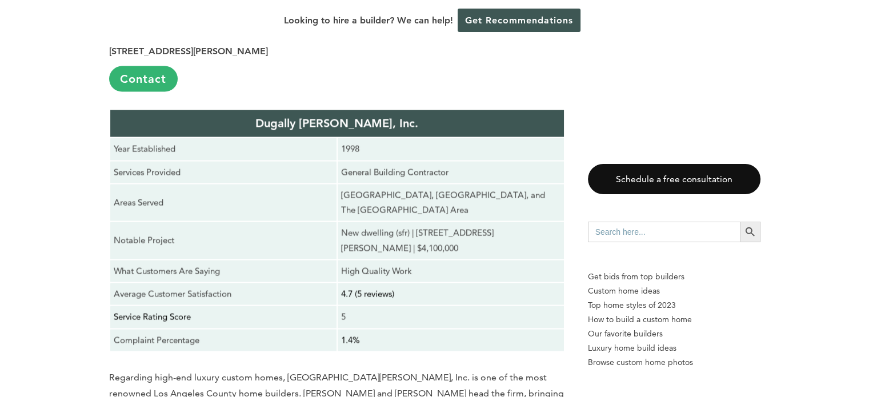
drag, startPoint x: 267, startPoint y: 156, endPoint x: 106, endPoint y: 152, distance: 161.7
